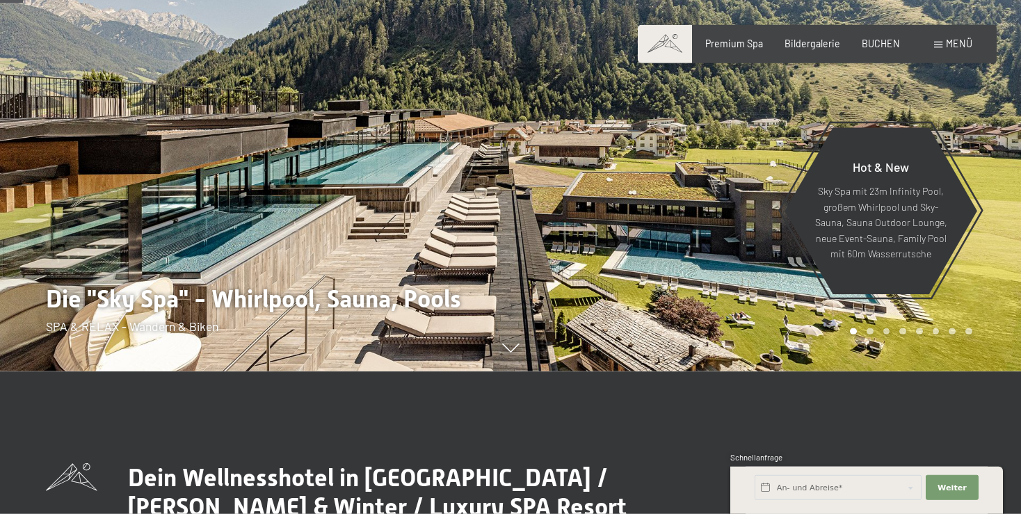
scroll to position [73, 0]
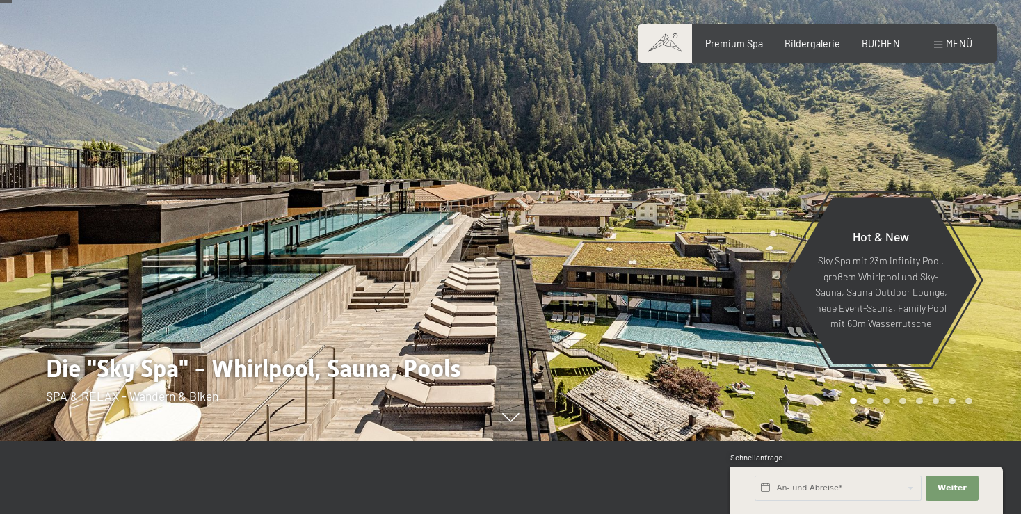
click at [977, 191] on div at bounding box center [766, 184] width 511 height 514
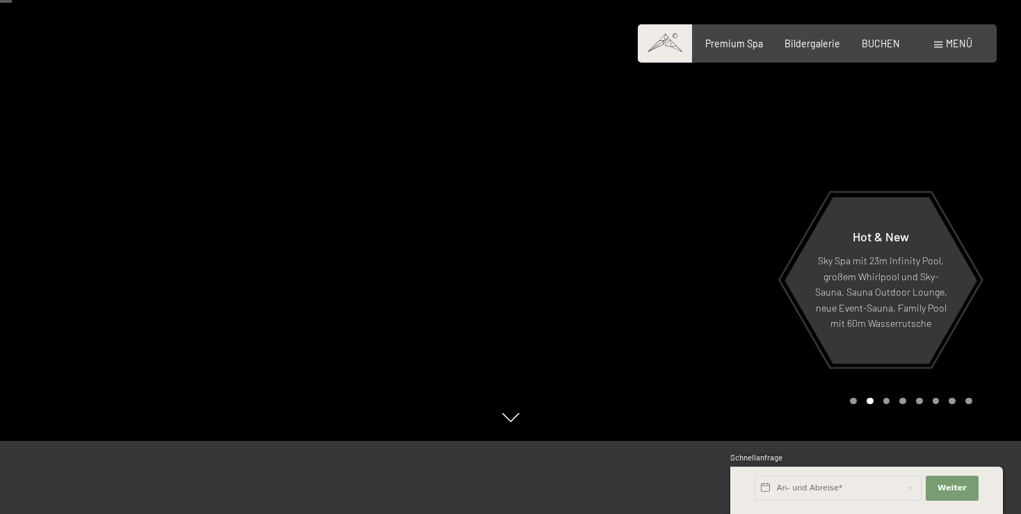
click at [977, 191] on div at bounding box center [766, 184] width 511 height 514
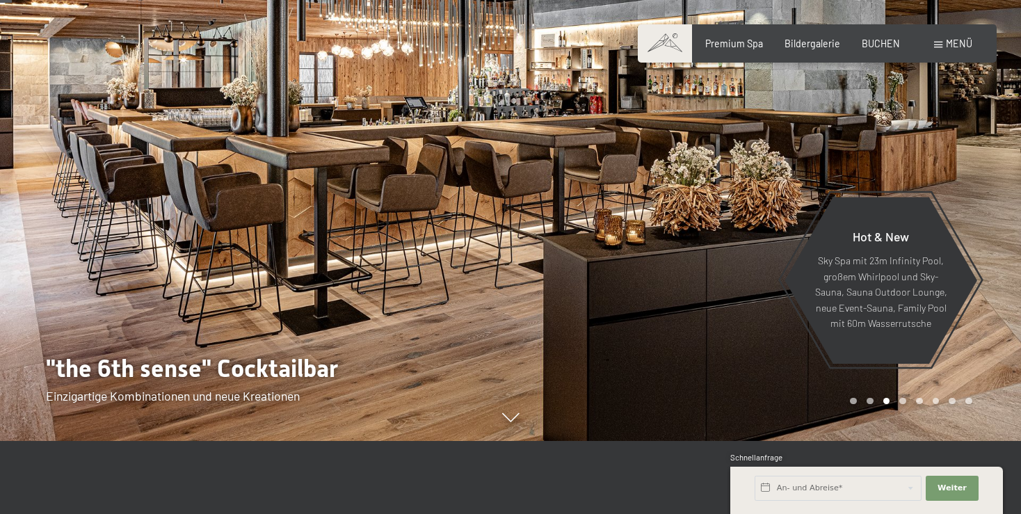
click at [977, 191] on div at bounding box center [766, 184] width 511 height 514
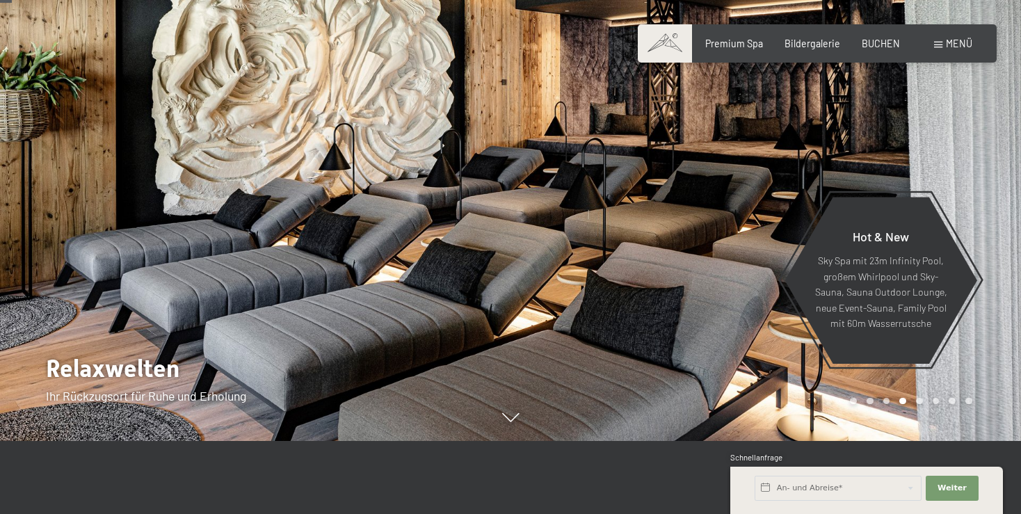
click at [977, 191] on div at bounding box center [766, 184] width 511 height 514
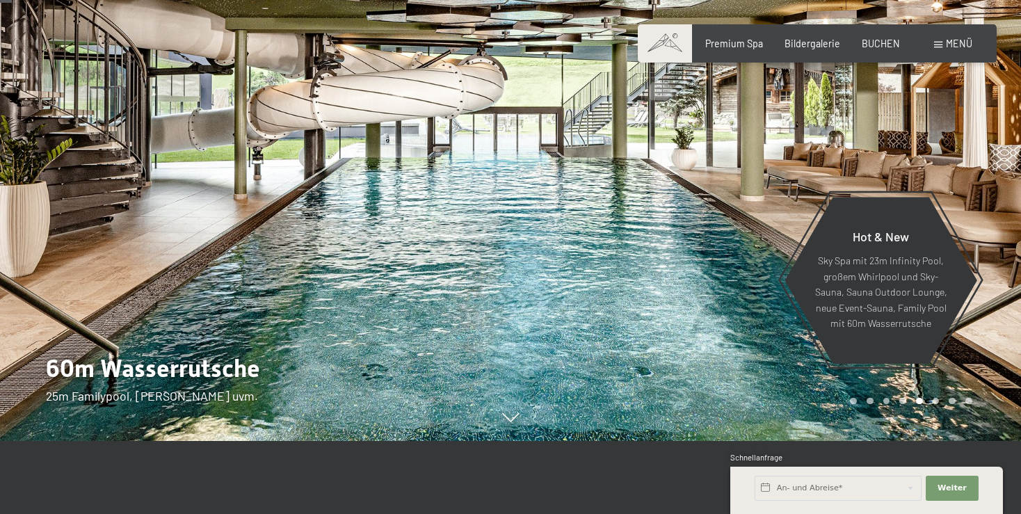
click at [977, 191] on div at bounding box center [766, 184] width 511 height 514
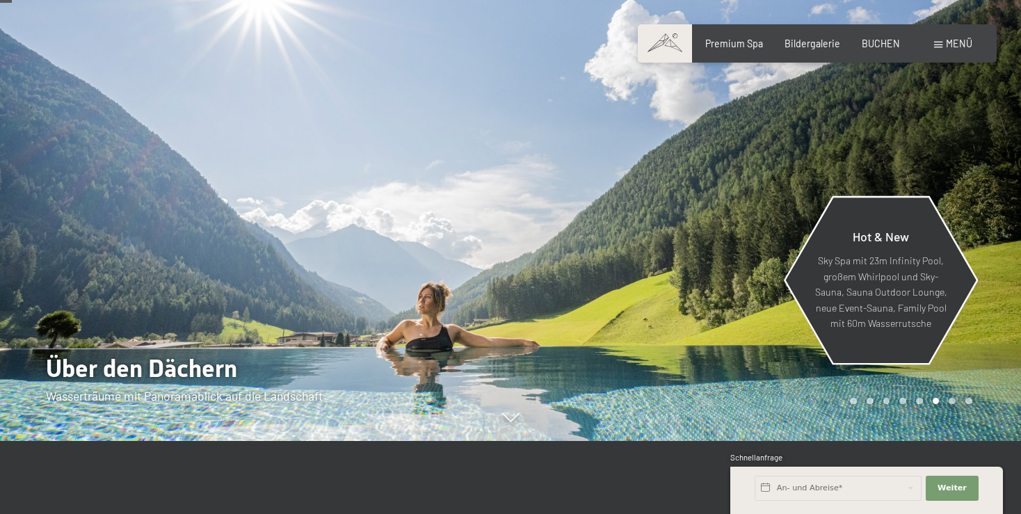
click at [971, 200] on div "Hot & New Sky Spa mit 23m Infinity Pool, großem Whirlpool und Sky-Sauna, Sauna …" at bounding box center [881, 280] width 194 height 163
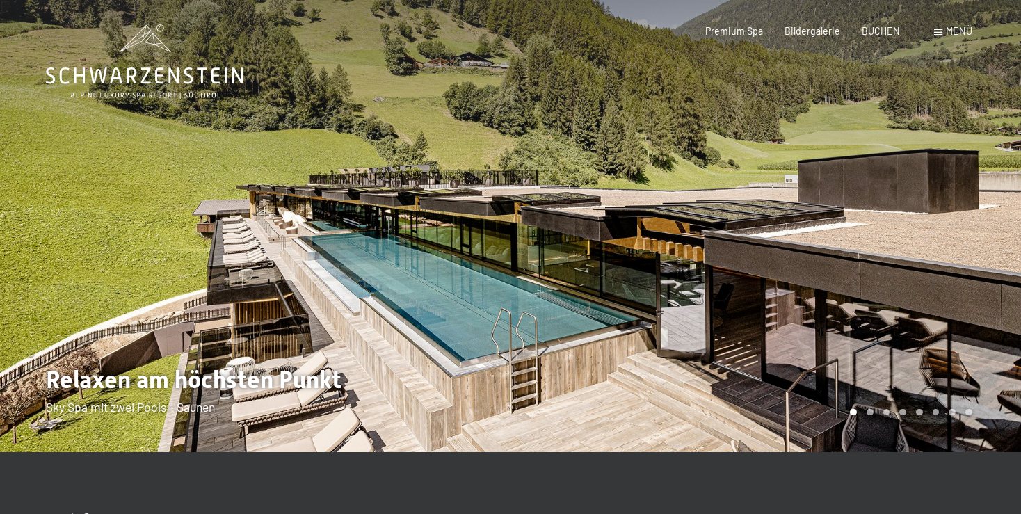
click at [967, 207] on div at bounding box center [766, 226] width 511 height 452
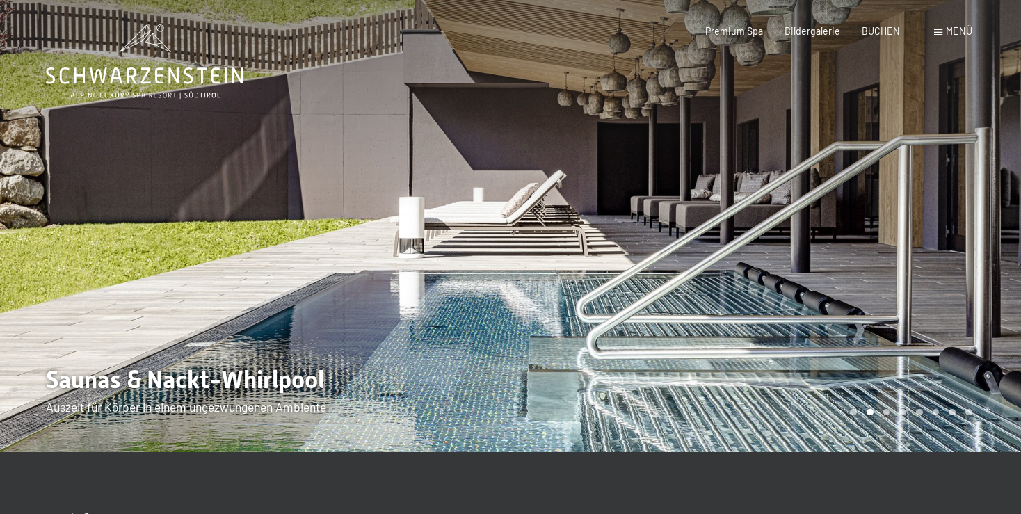
click at [967, 207] on div at bounding box center [766, 226] width 511 height 452
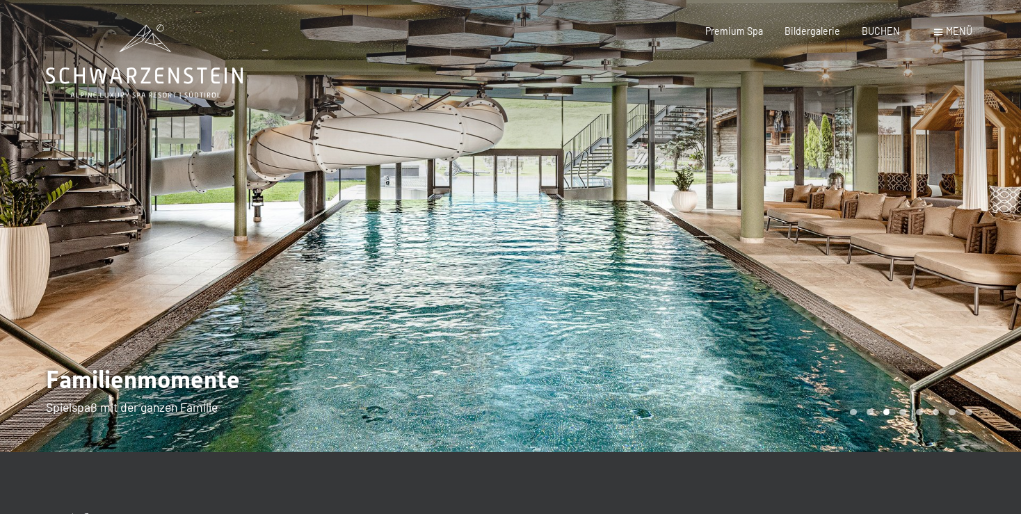
click at [967, 207] on div at bounding box center [766, 226] width 511 height 452
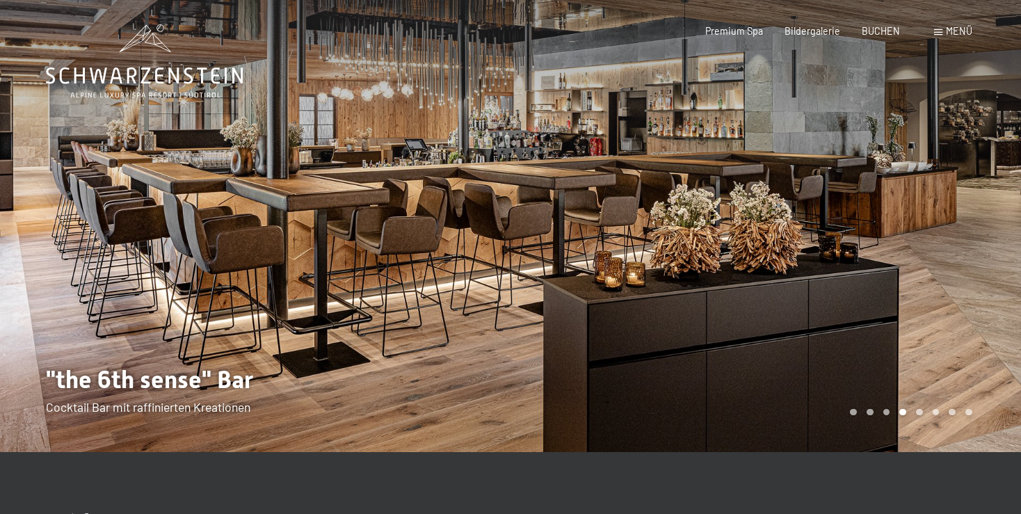
click at [967, 207] on div at bounding box center [766, 226] width 511 height 452
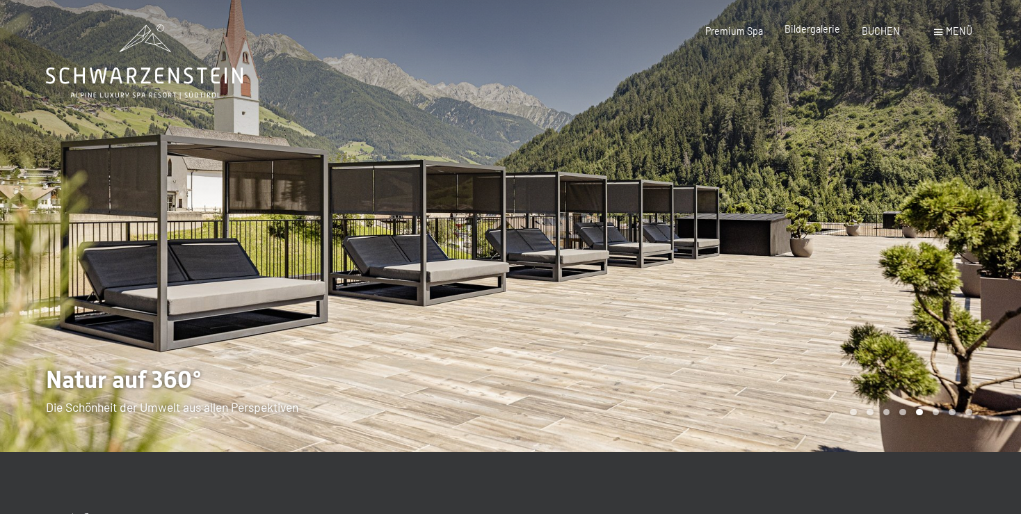
click at [817, 35] on div "Bildergalerie" at bounding box center [813, 29] width 56 height 14
click at [815, 31] on span "Bildergalerie" at bounding box center [813, 29] width 56 height 12
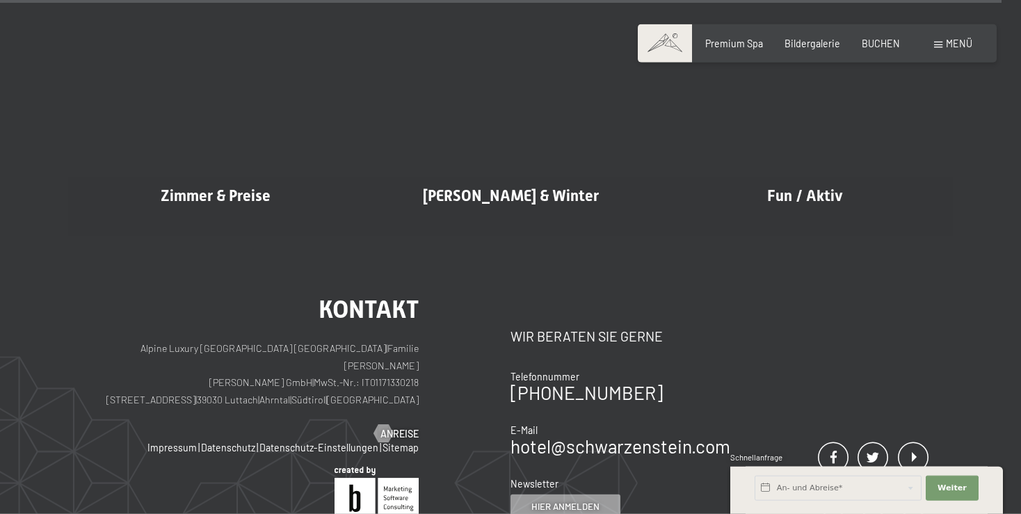
scroll to position [14178, 0]
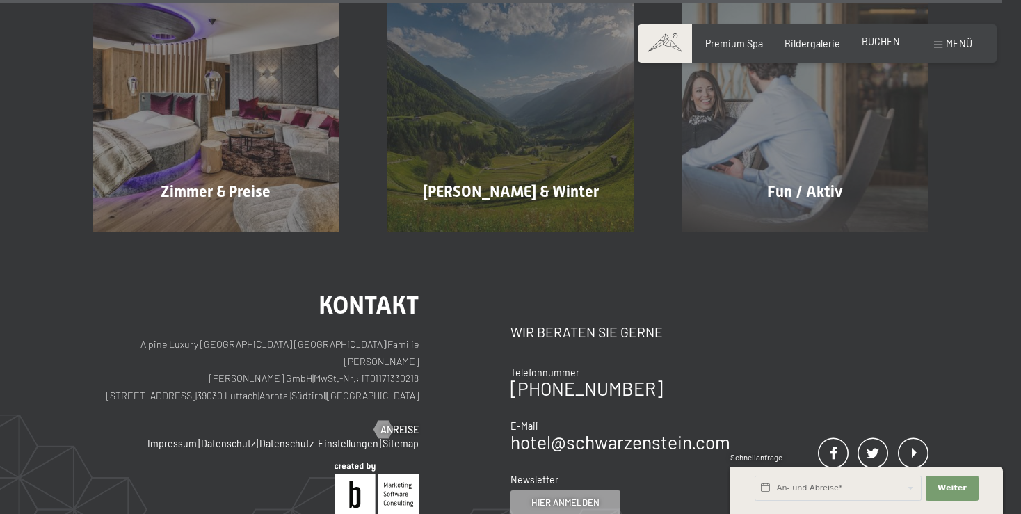
click at [872, 43] on span "BUCHEN" at bounding box center [881, 41] width 38 height 12
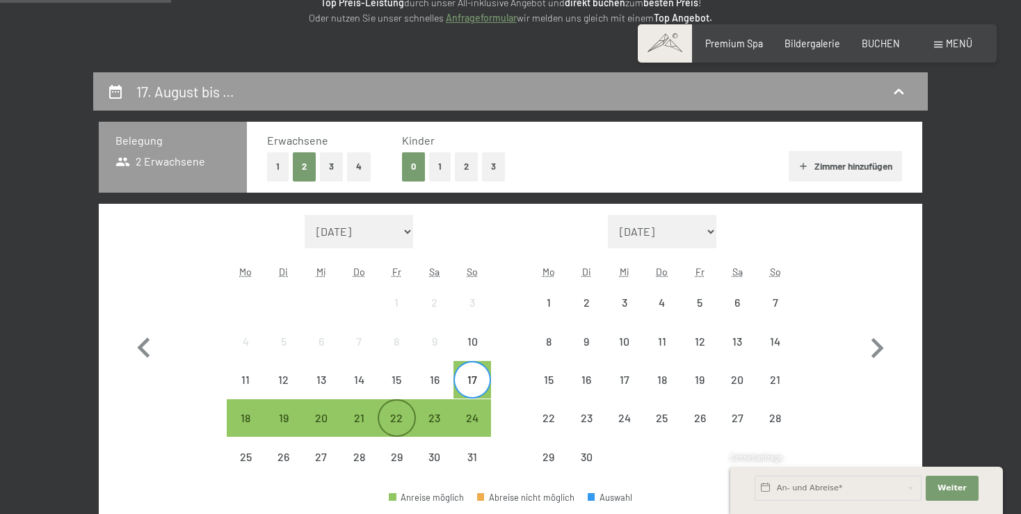
click at [401, 419] on div "22" at bounding box center [396, 430] width 35 height 35
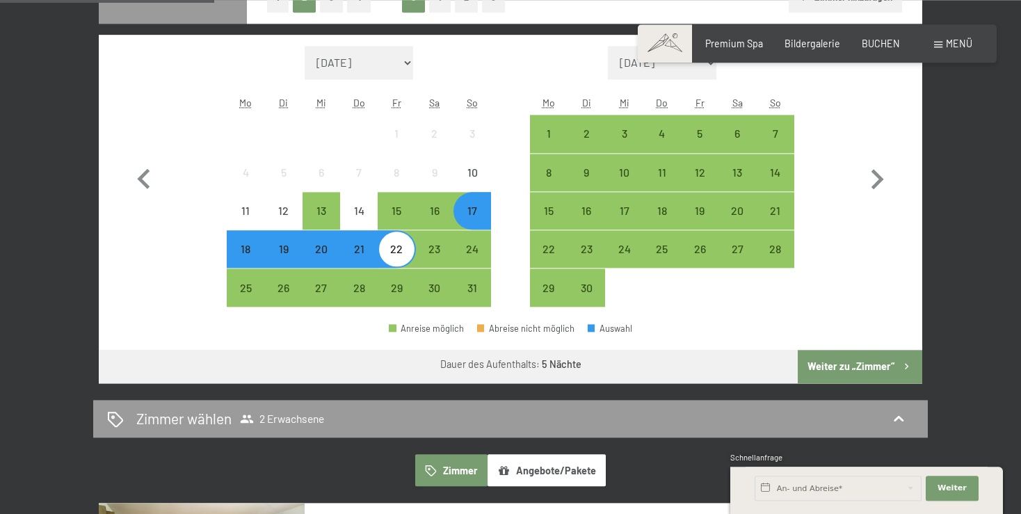
scroll to position [440, 0]
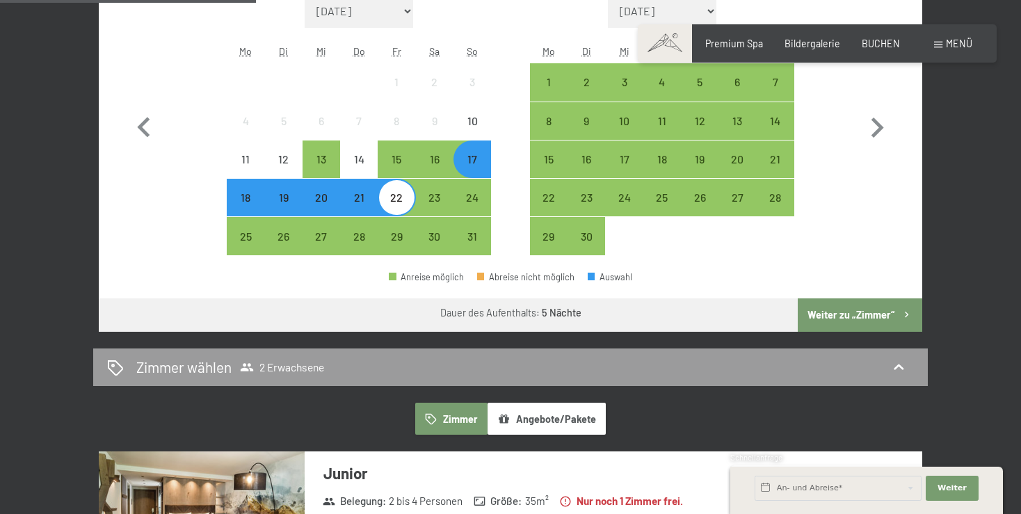
click at [842, 317] on button "Weiter zu „Zimmer“" at bounding box center [860, 314] width 125 height 33
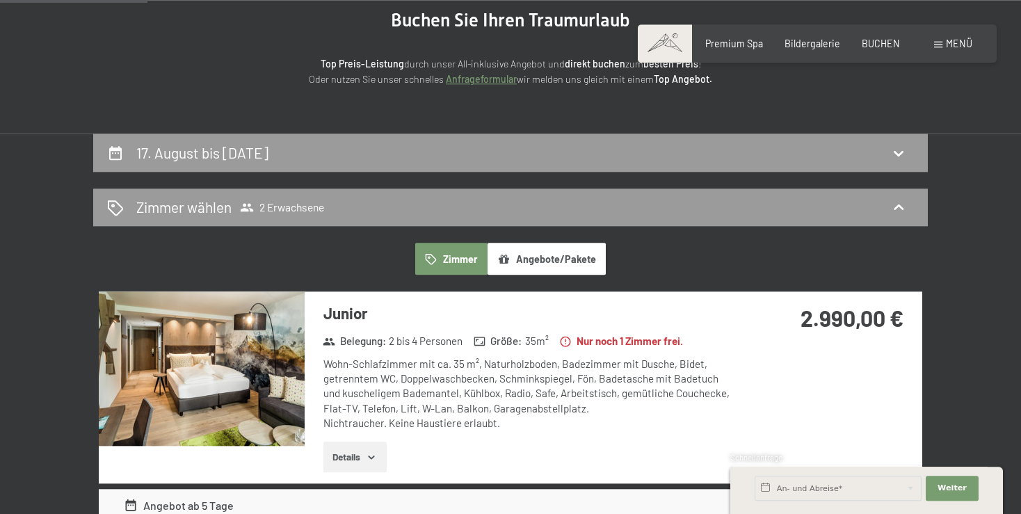
scroll to position [145, 0]
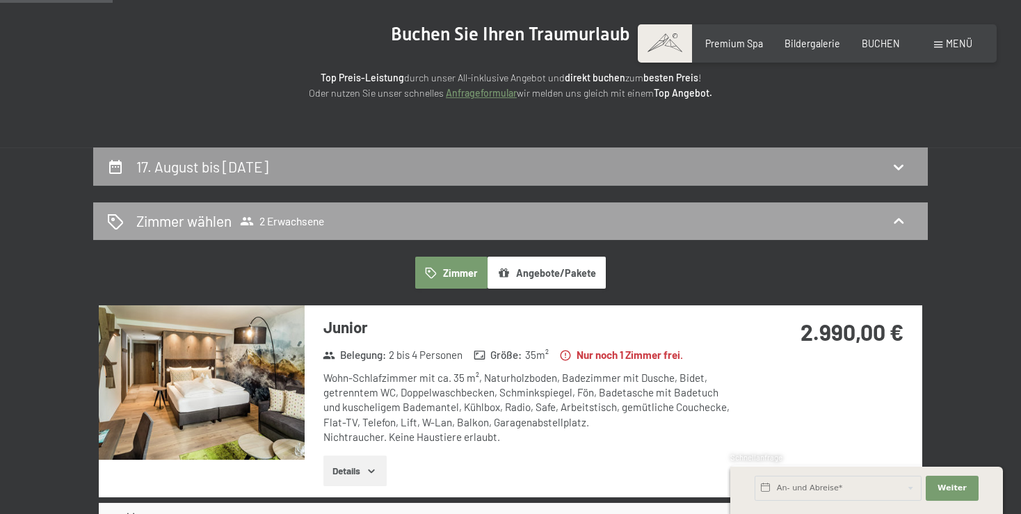
click at [302, 221] on span "2 Erwachsene" at bounding box center [282, 221] width 84 height 14
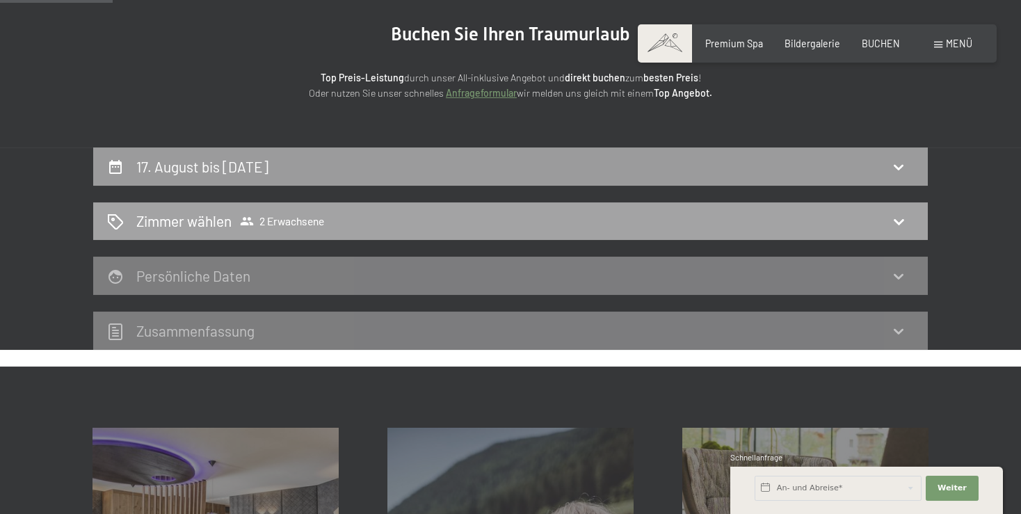
click at [302, 221] on span "2 Erwachsene" at bounding box center [282, 221] width 84 height 14
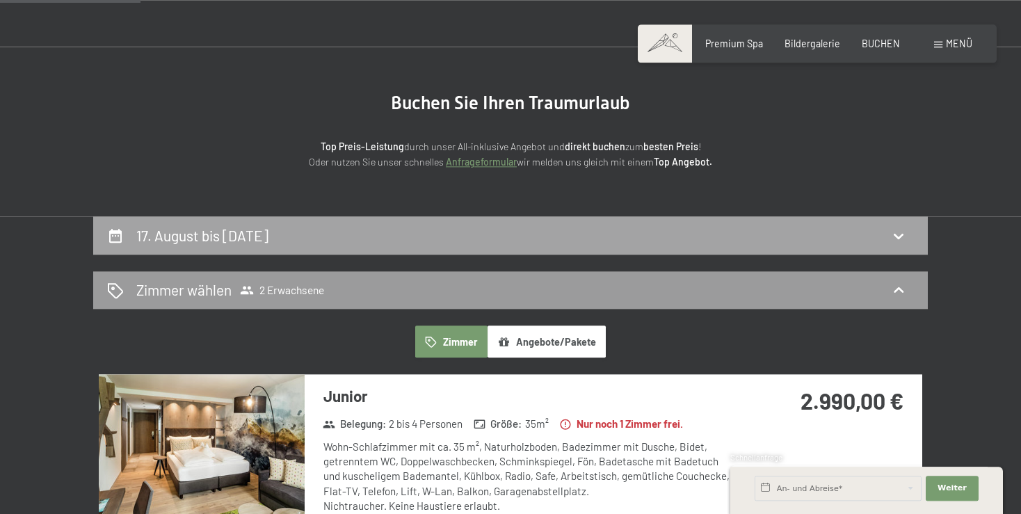
scroll to position [72, 0]
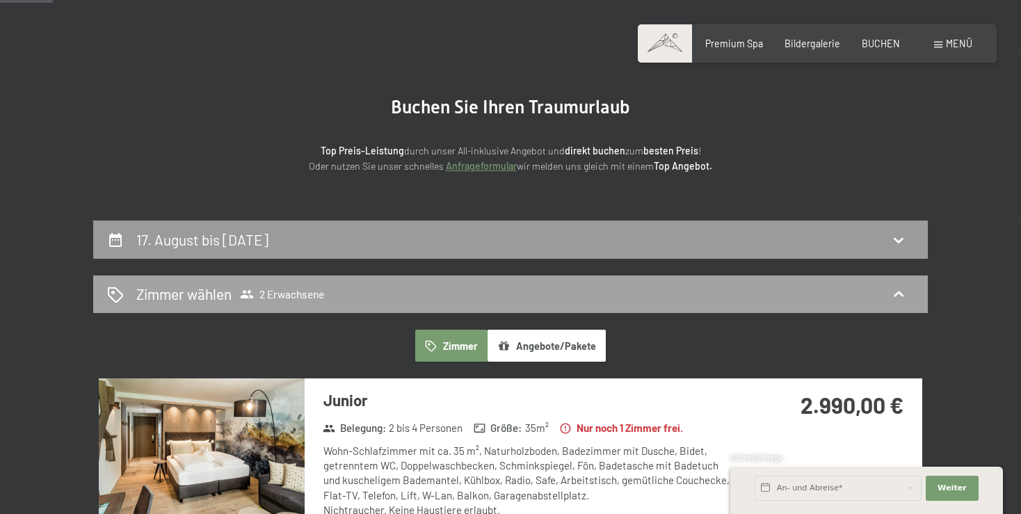
click at [216, 305] on div "Zimmer wählen 2 Erwachsene" at bounding box center [510, 294] width 835 height 38
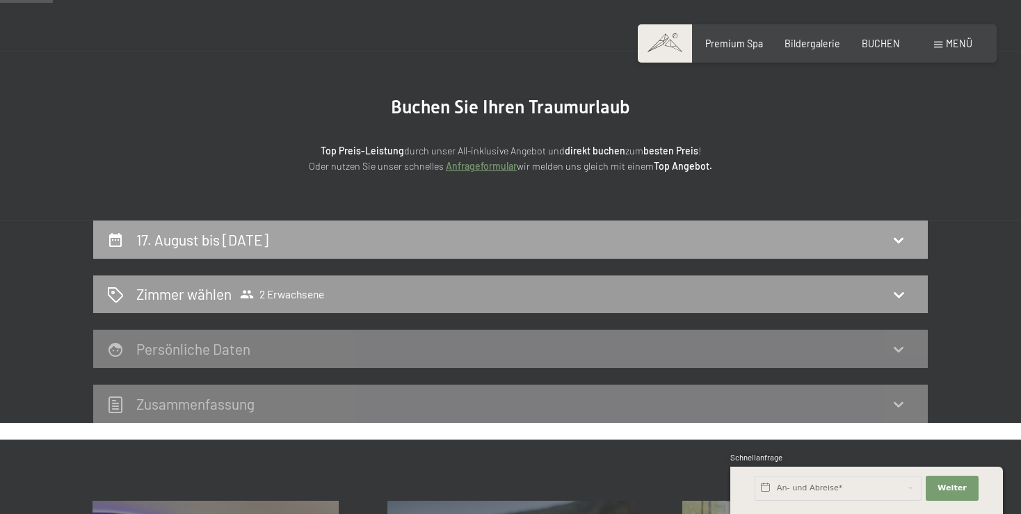
click at [365, 248] on div "17. August bis 22. August 2025" at bounding box center [510, 240] width 807 height 20
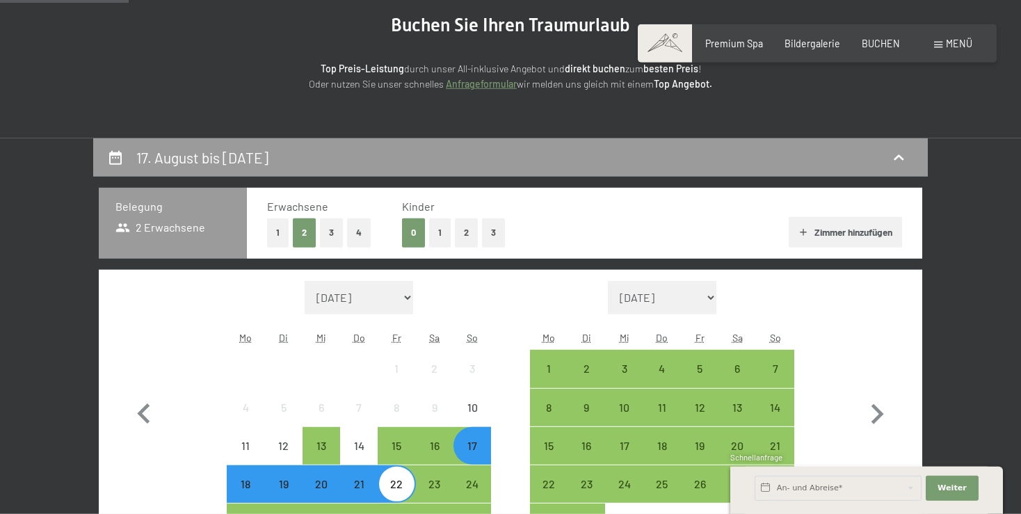
scroll to position [145, 0]
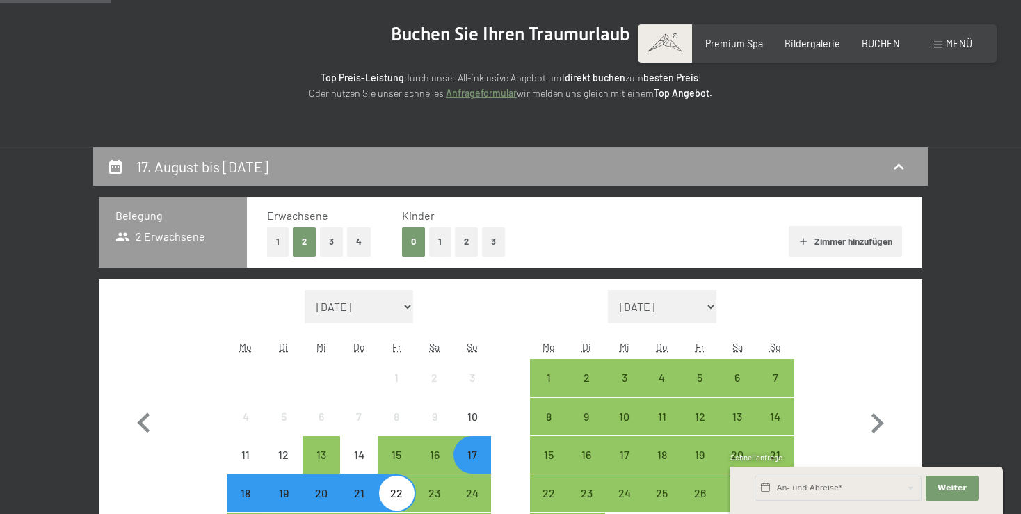
click at [438, 237] on button "1" at bounding box center [440, 241] width 22 height 29
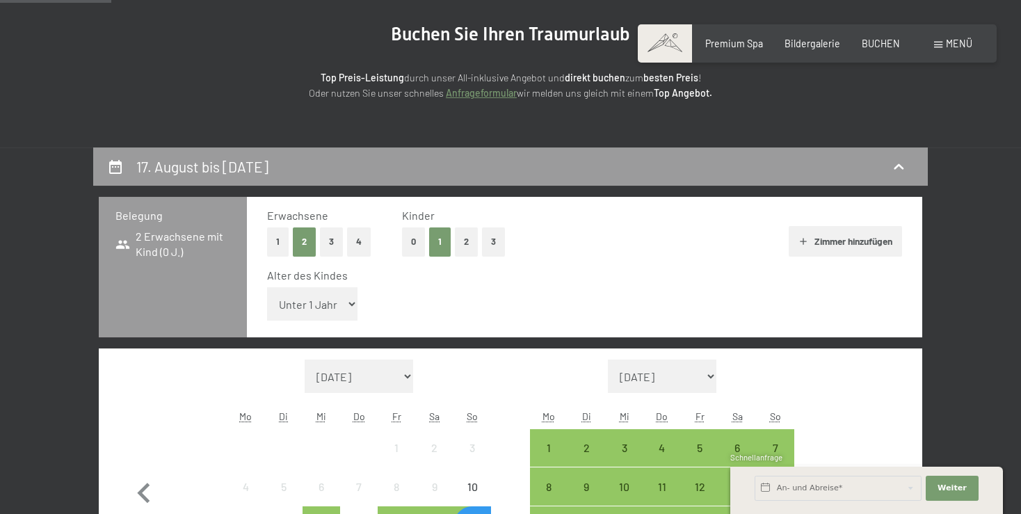
select select "2"
click option "2 Jahre" at bounding box center [0, 0] width 0 height 0
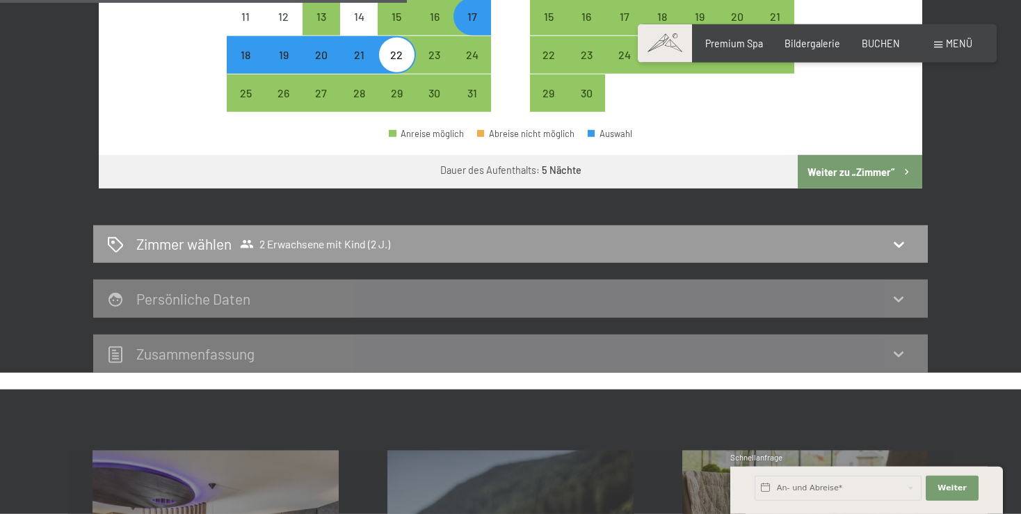
scroll to position [660, 0]
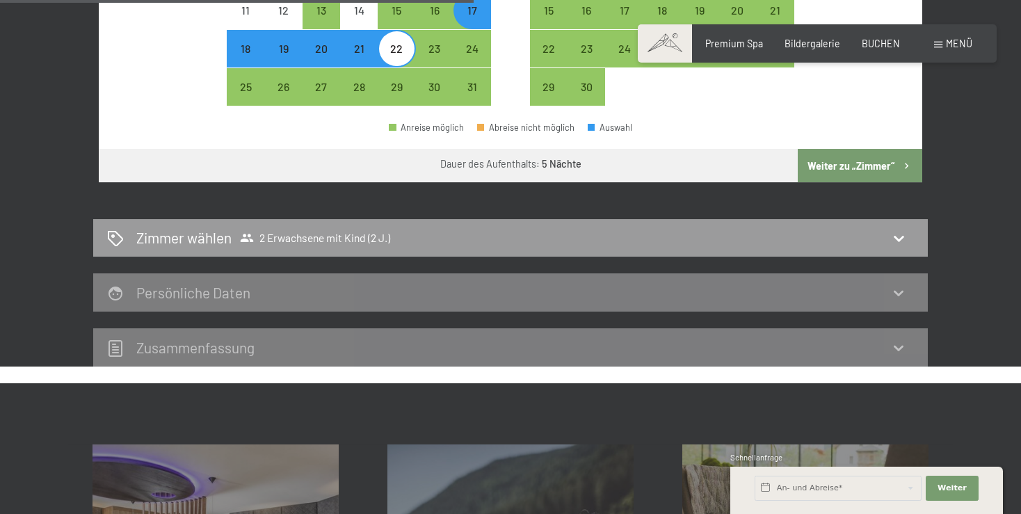
click at [833, 175] on button "Weiter zu „Zimmer“" at bounding box center [860, 165] width 125 height 33
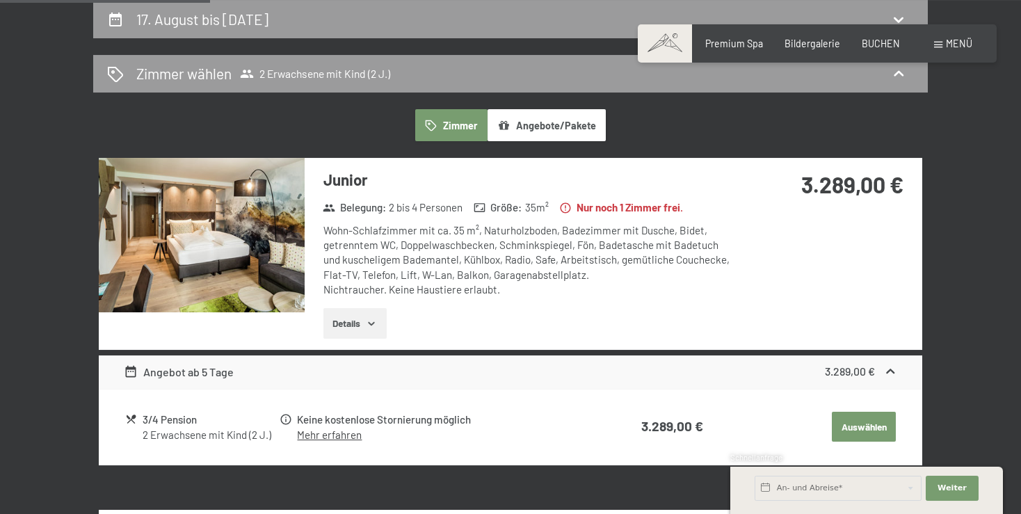
click at [202, 262] on img at bounding box center [202, 235] width 206 height 154
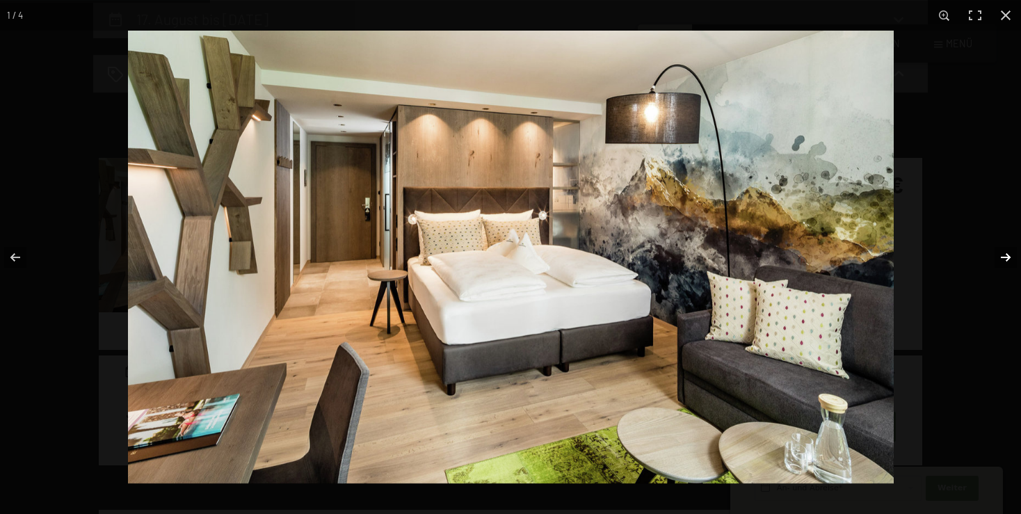
click at [1004, 255] on button "button" at bounding box center [997, 258] width 49 height 70
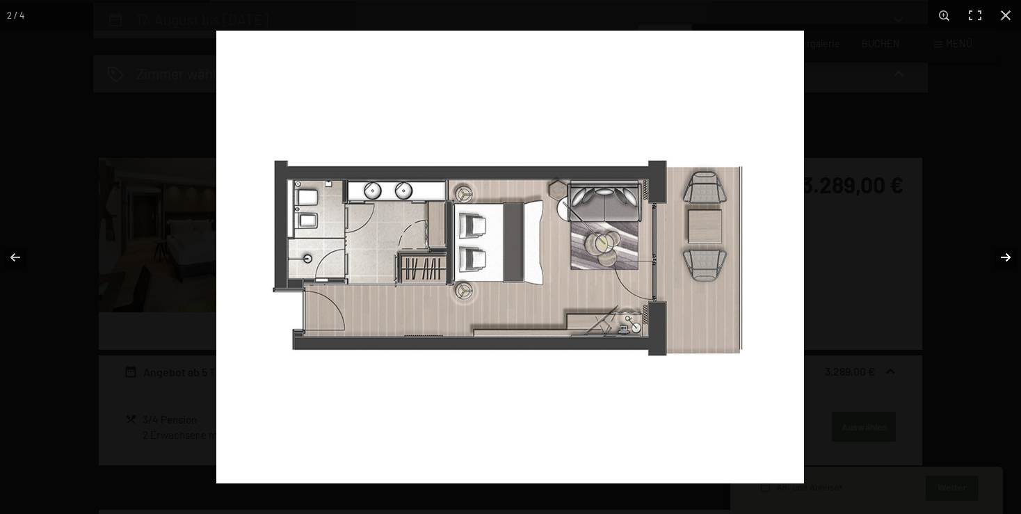
click at [1000, 257] on button "button" at bounding box center [997, 258] width 49 height 70
